Goal: Navigation & Orientation: Find specific page/section

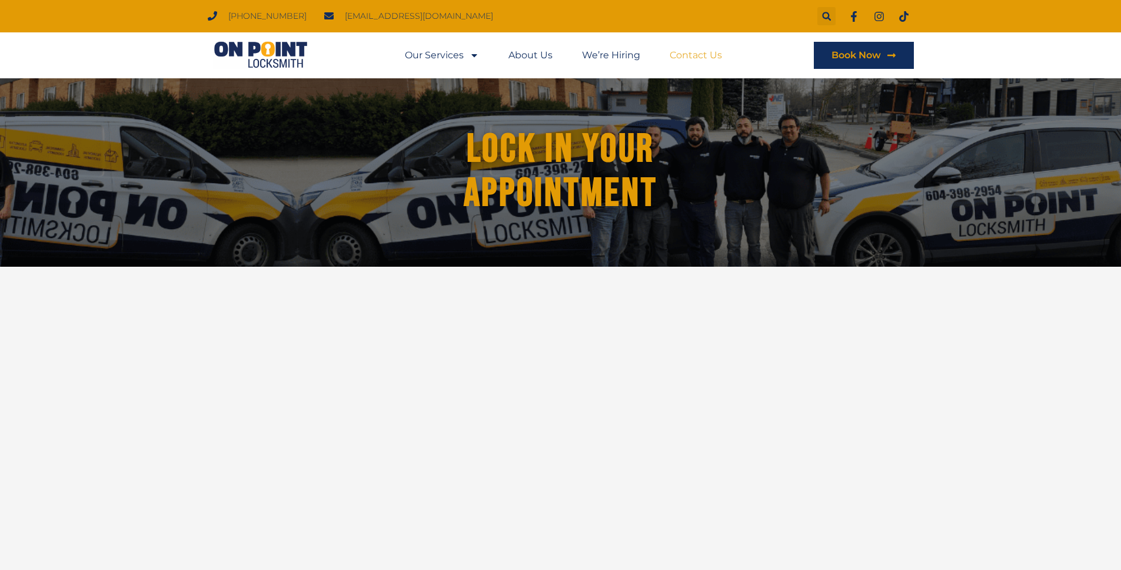
click at [693, 57] on link "Contact Us" at bounding box center [696, 55] width 52 height 27
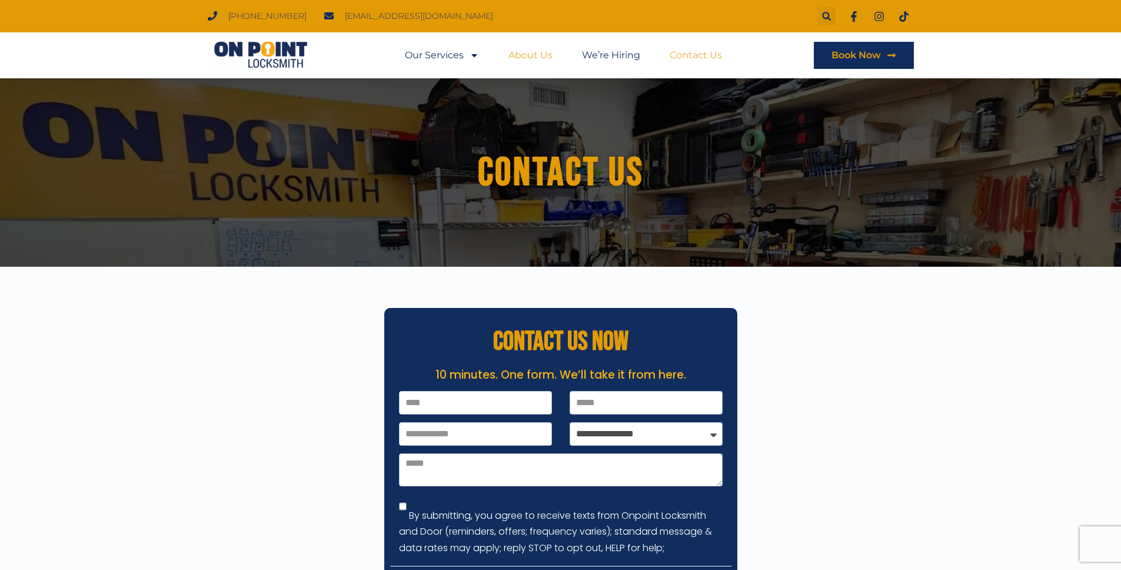
click at [537, 51] on link "About Us" at bounding box center [531, 55] width 44 height 27
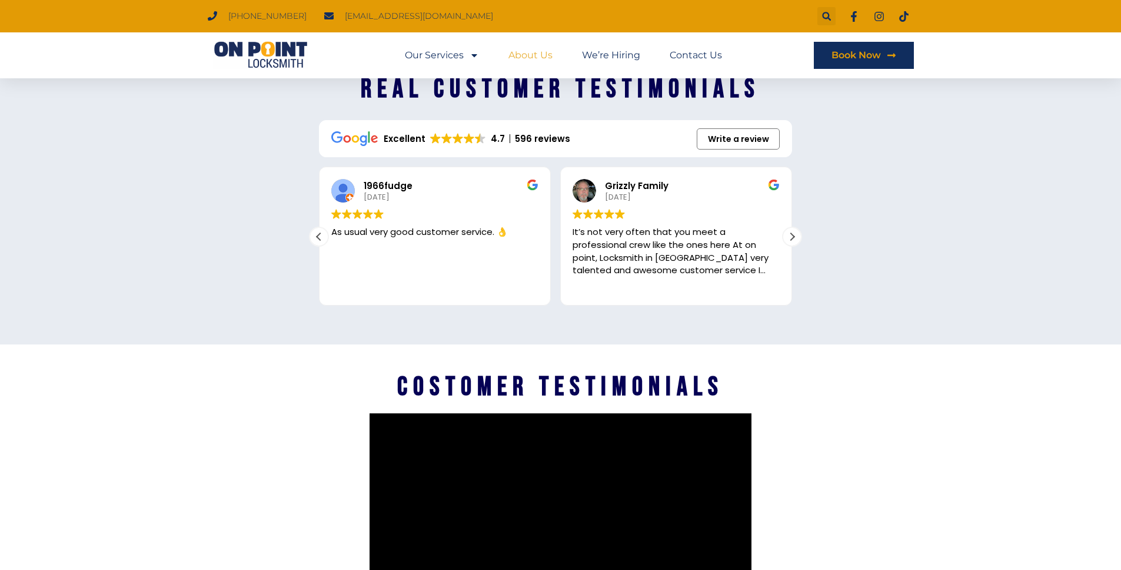
scroll to position [1687, 0]
